Goal: Task Accomplishment & Management: Use online tool/utility

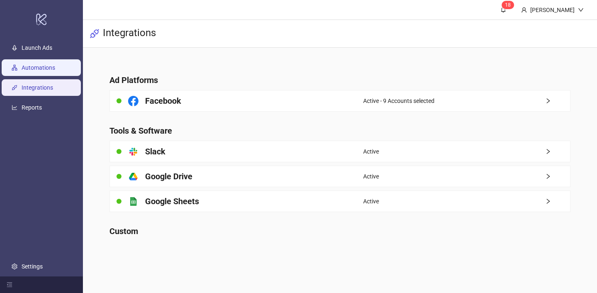
click at [55, 71] on link "Automations" at bounding box center [39, 67] width 34 height 7
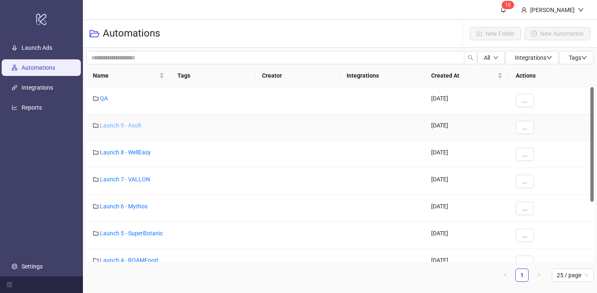
click at [115, 127] on link "Launch 9 - Axolt" at bounding box center [120, 125] width 41 height 7
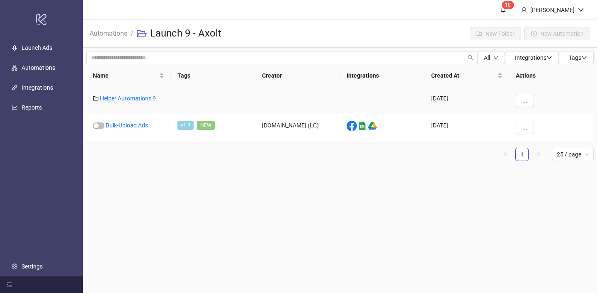
click at [138, 91] on div "Helper Automations 9" at bounding box center [128, 100] width 85 height 27
click at [136, 96] on link "Helper Automations 9" at bounding box center [128, 98] width 56 height 7
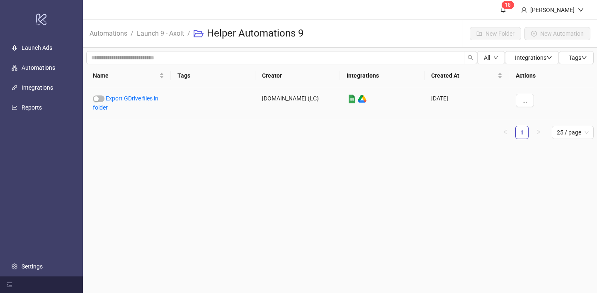
click at [136, 96] on link "Export GDrive files in folder" at bounding box center [126, 103] width 66 height 16
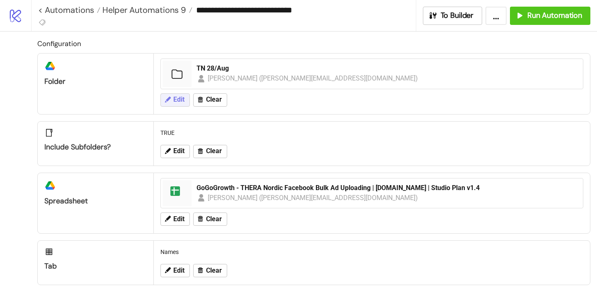
click at [165, 100] on icon at bounding box center [167, 99] width 7 height 7
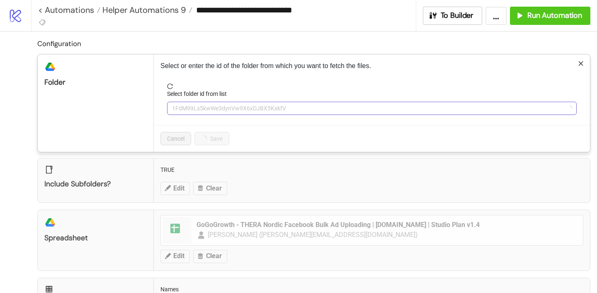
click at [216, 108] on span "1FdM99Ls5kwWe3dynVw9X6xDJBX5KxkfV" at bounding box center [372, 108] width 400 height 12
click at [216, 108] on span "TN 28/Aug" at bounding box center [372, 108] width 400 height 12
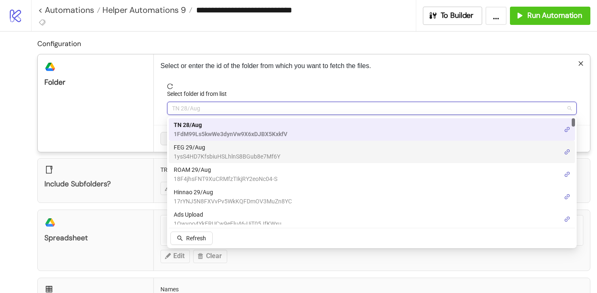
click at [200, 150] on span "FEG 29/Aug" at bounding box center [227, 147] width 107 height 9
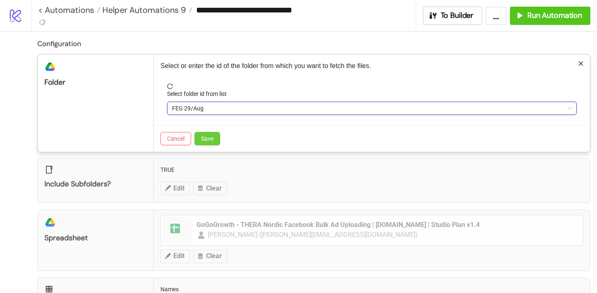
click at [206, 137] on span "Save" at bounding box center [207, 138] width 12 height 7
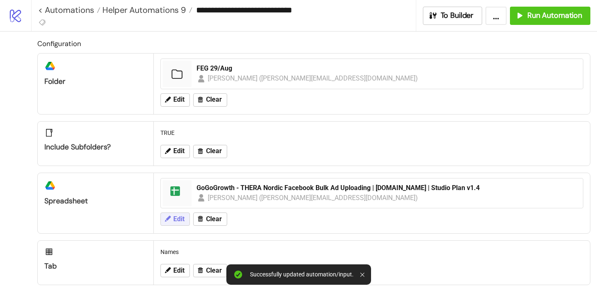
click at [170, 217] on icon at bounding box center [168, 219] width 6 height 6
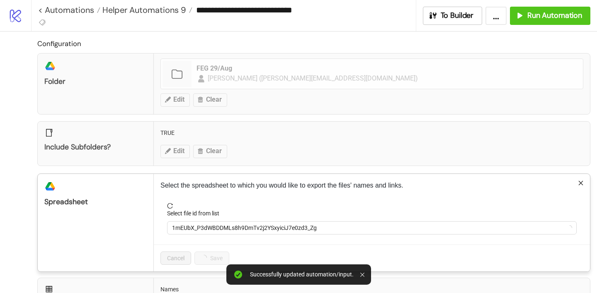
click at [208, 217] on div "Select file id from list" at bounding box center [372, 215] width 410 height 12
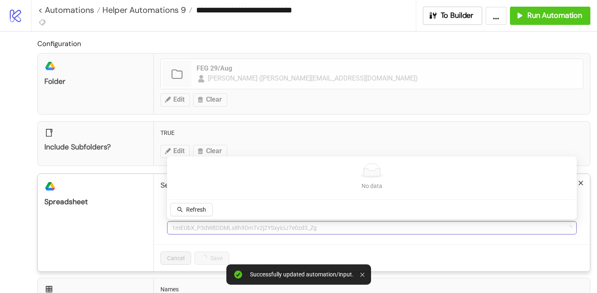
click at [204, 222] on span "1mEUbX_P3dWBDDMLs8h9DmTv2j2YSxyiciJ7e0zd3_Zg" at bounding box center [372, 228] width 400 height 12
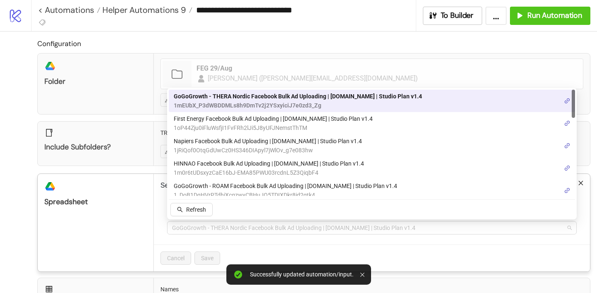
click at [204, 222] on span "GoGoGrowth - THERA Nordic Facebook Bulk Ad Uploading | [DOMAIN_NAME] | Studio P…" at bounding box center [372, 228] width 400 height 12
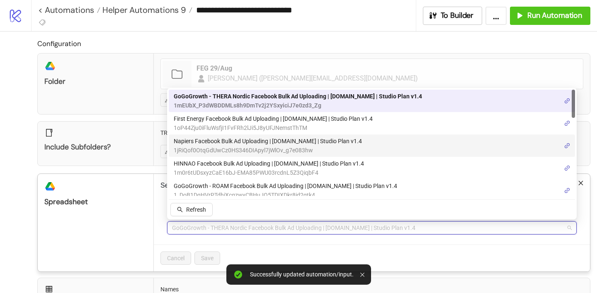
click at [211, 122] on span "First Energy Facebook Bulk Ad Uploading | [DOMAIN_NAME] | Studio Plan v1.4" at bounding box center [273, 118] width 199 height 9
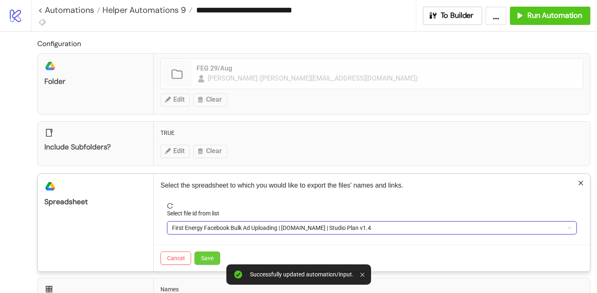
click at [209, 263] on button "Save" at bounding box center [208, 257] width 26 height 13
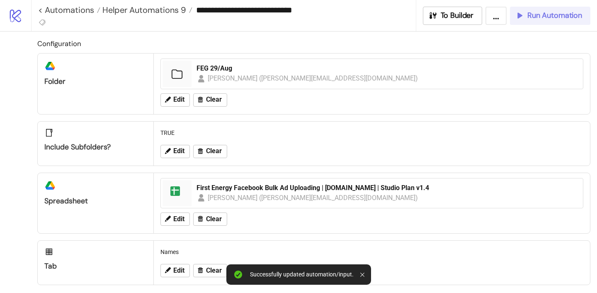
click at [566, 9] on button "Run Automation" at bounding box center [550, 16] width 80 height 18
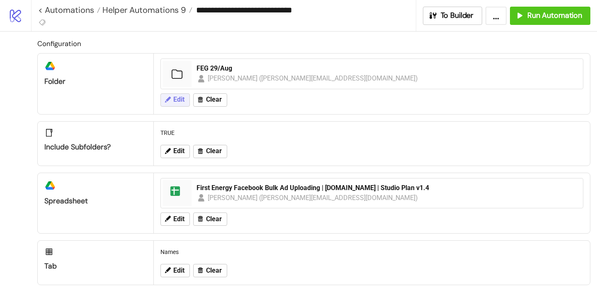
click at [176, 99] on span "Edit" at bounding box center [178, 99] width 11 height 7
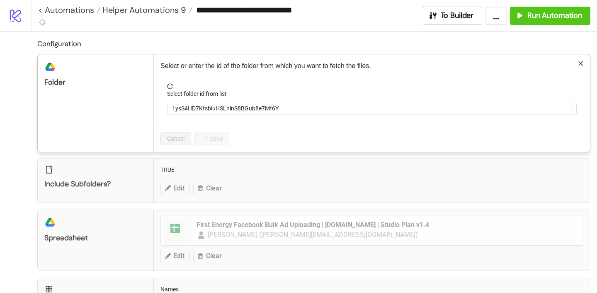
click at [176, 99] on div "Select folder id from list" at bounding box center [372, 95] width 410 height 12
click at [183, 102] on span "1ysS4HD7KfsbiuHSLhlnS8BGub8e7Mf6Y" at bounding box center [372, 108] width 400 height 12
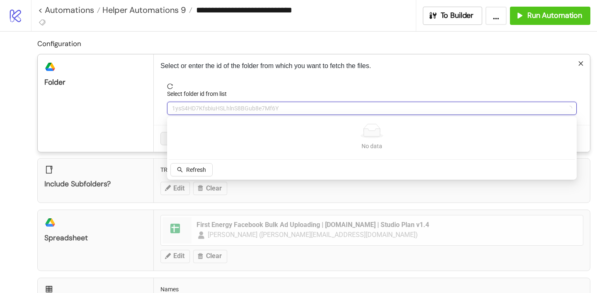
click at [183, 102] on span "1ysS4HD7KfsbiuHSLhlnS8BGub8e7Mf6Y" at bounding box center [372, 108] width 400 height 12
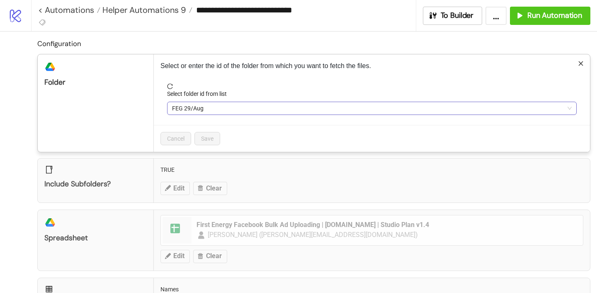
click at [183, 103] on span "FEG 29/Aug" at bounding box center [372, 108] width 400 height 12
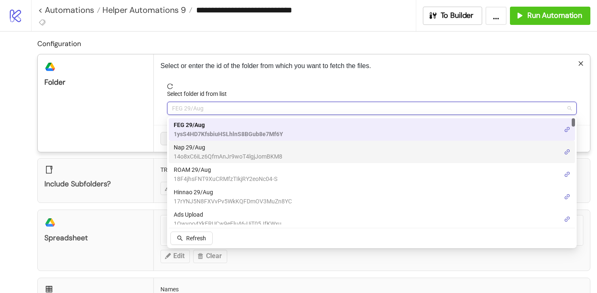
click at [200, 152] on span "14o8xC6iLz6QfmAnJr9woT4lgjJomBKM8" at bounding box center [228, 156] width 109 height 9
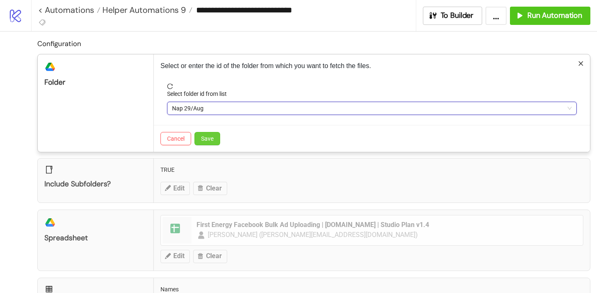
click at [206, 137] on span "Save" at bounding box center [207, 138] width 12 height 7
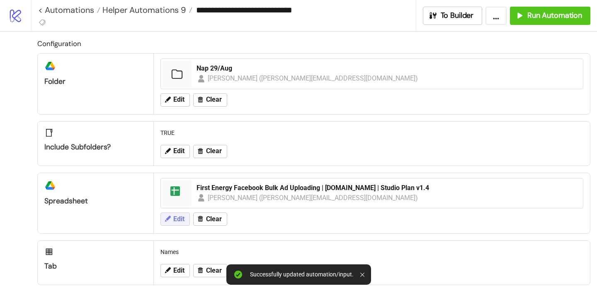
click at [181, 222] on span "Edit" at bounding box center [178, 218] width 11 height 7
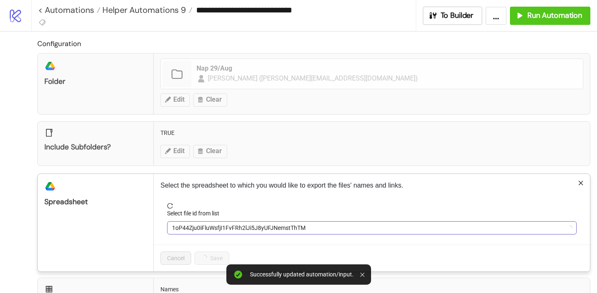
click at [208, 226] on span "1oP44Zju0iFluWsfjI1FvFRh2lJi5J8yUFJNemstThTM" at bounding box center [372, 228] width 400 height 12
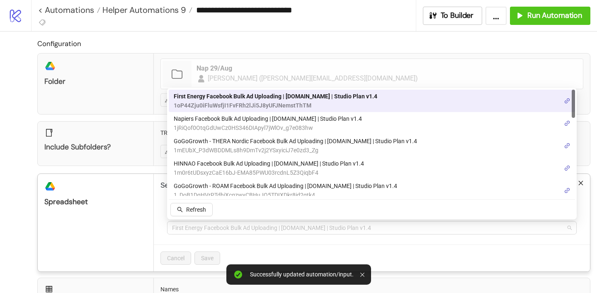
click at [208, 226] on span "First Energy Facebook Bulk Ad Uploading | [DOMAIN_NAME] | Studio Plan v1.4" at bounding box center [372, 228] width 400 height 12
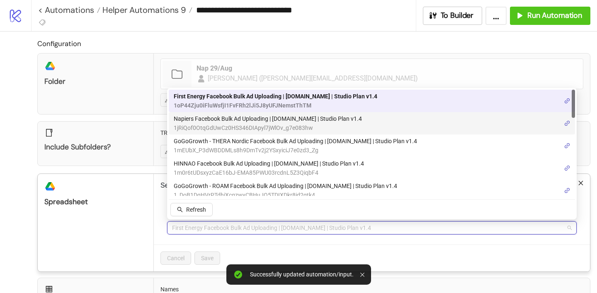
click at [211, 118] on span "Napiers Facebook Bulk Ad Uploading | [DOMAIN_NAME] | Studio Plan v1.4" at bounding box center [268, 118] width 188 height 9
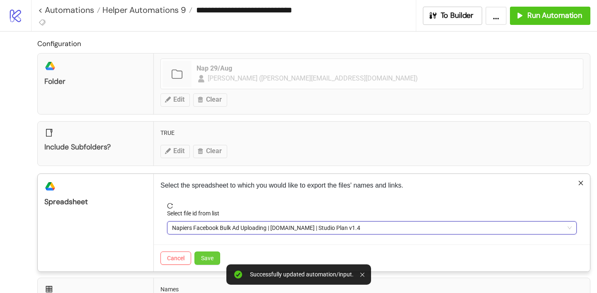
click at [209, 255] on span "Save" at bounding box center [207, 258] width 12 height 7
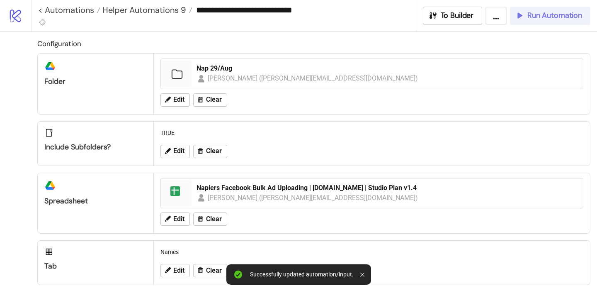
click at [564, 17] on span "Run Automation" at bounding box center [555, 16] width 55 height 10
